Goal: Check status: Check status

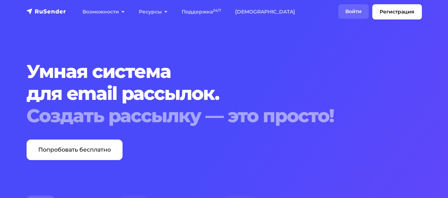
click at [358, 10] on link "Войти" at bounding box center [353, 11] width 30 height 15
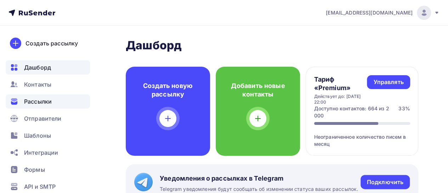
click at [50, 104] on span "Рассылки" at bounding box center [38, 101] width 28 height 8
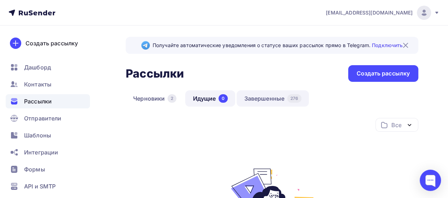
click at [277, 93] on link "Завершенные 276" at bounding box center [273, 98] width 72 height 16
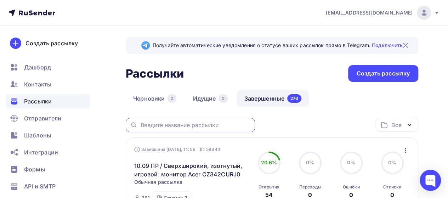
click at [170, 127] on input "text" at bounding box center [195, 125] width 110 height 8
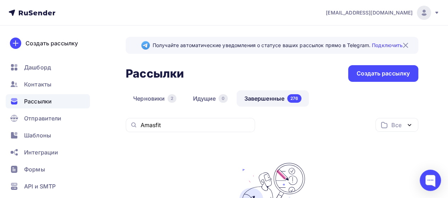
drag, startPoint x: 169, startPoint y: 131, endPoint x: 171, endPoint y: 124, distance: 6.5
click at [171, 124] on div "Amasfit" at bounding box center [190, 125] width 129 height 14
click at [171, 124] on input "Amasfit" at bounding box center [195, 125] width 110 height 8
type input "A"
paste input "Amazfit"
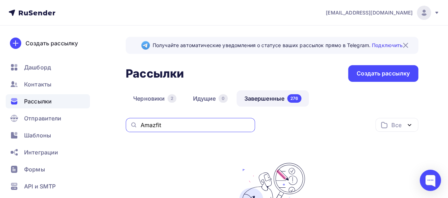
type input "Amazfit"
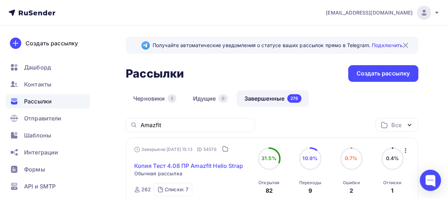
click at [206, 164] on link "Копия Тест 4.08 ПР Amazfit Helio Strap" at bounding box center [188, 165] width 109 height 8
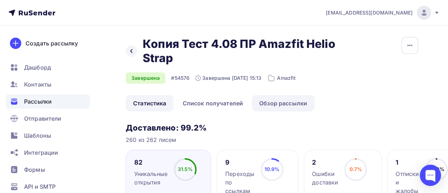
click at [302, 103] on link "Обзор рассылки" at bounding box center [283, 103] width 63 height 16
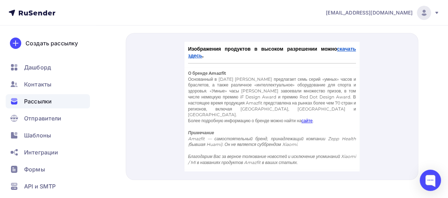
scroll to position [444, 0]
